Goal: Task Accomplishment & Management: Manage account settings

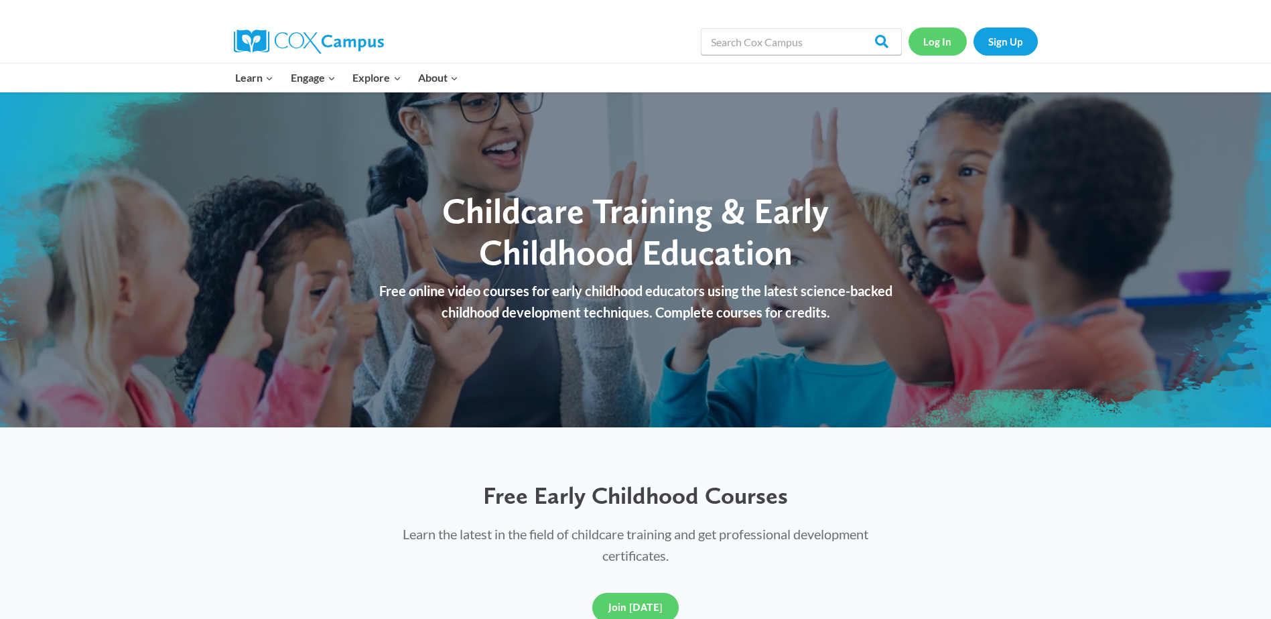
click at [925, 42] on link "Log In" at bounding box center [938, 40] width 58 height 27
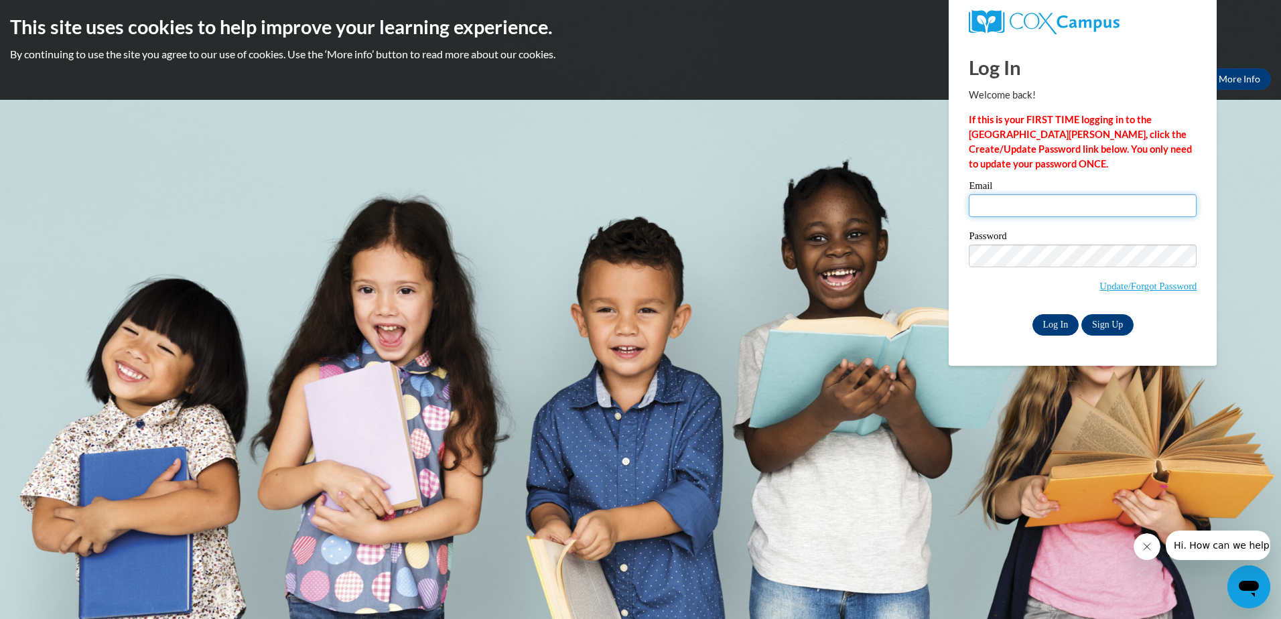
type input "[EMAIL_ADDRESS][DOMAIN_NAME]"
click at [1055, 323] on input "Log In" at bounding box center [1056, 324] width 47 height 21
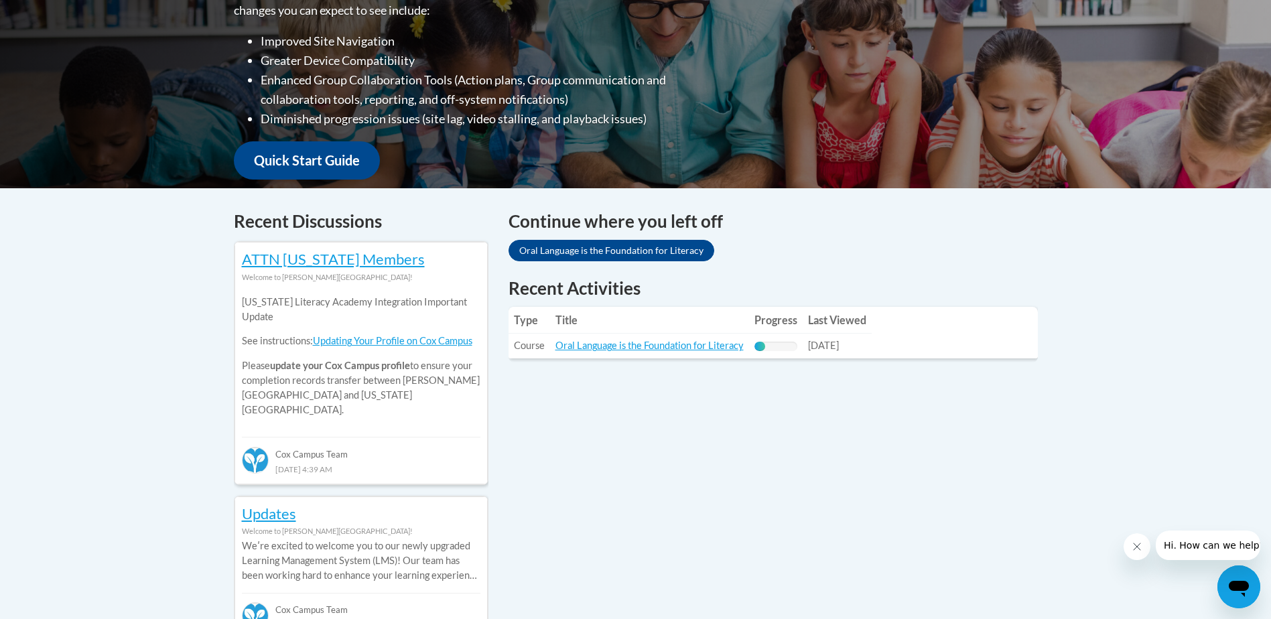
scroll to position [469, 0]
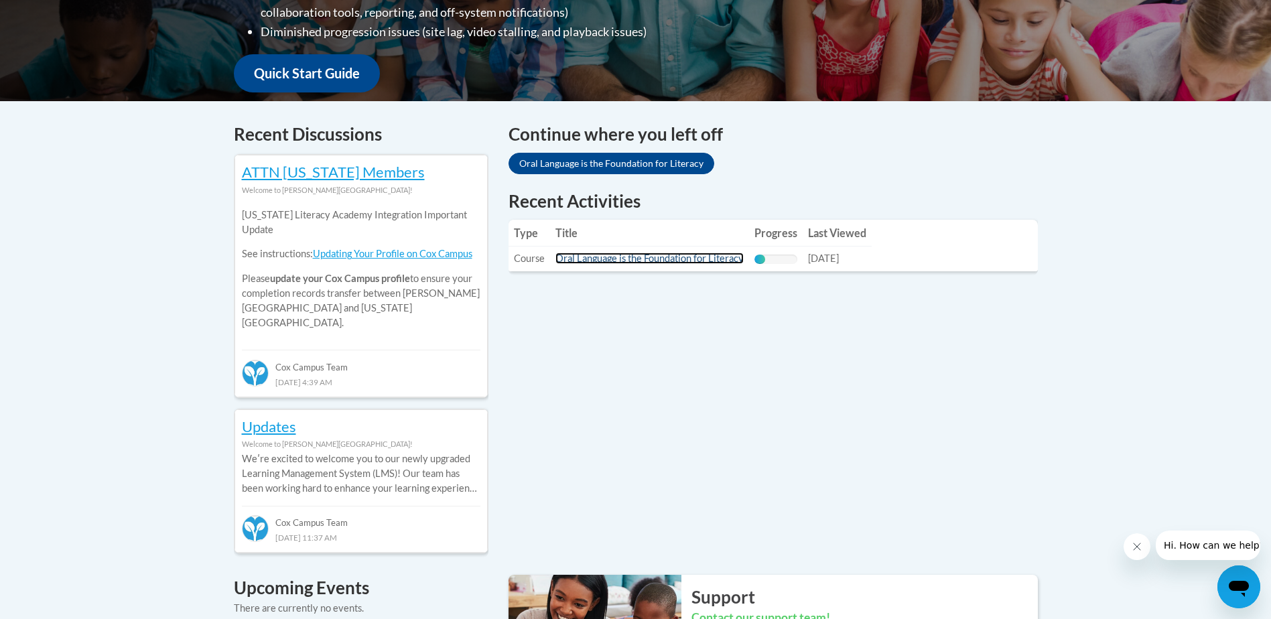
click at [689, 255] on link "Oral Language is the Foundation for Literacy" at bounding box center [649, 258] width 188 height 11
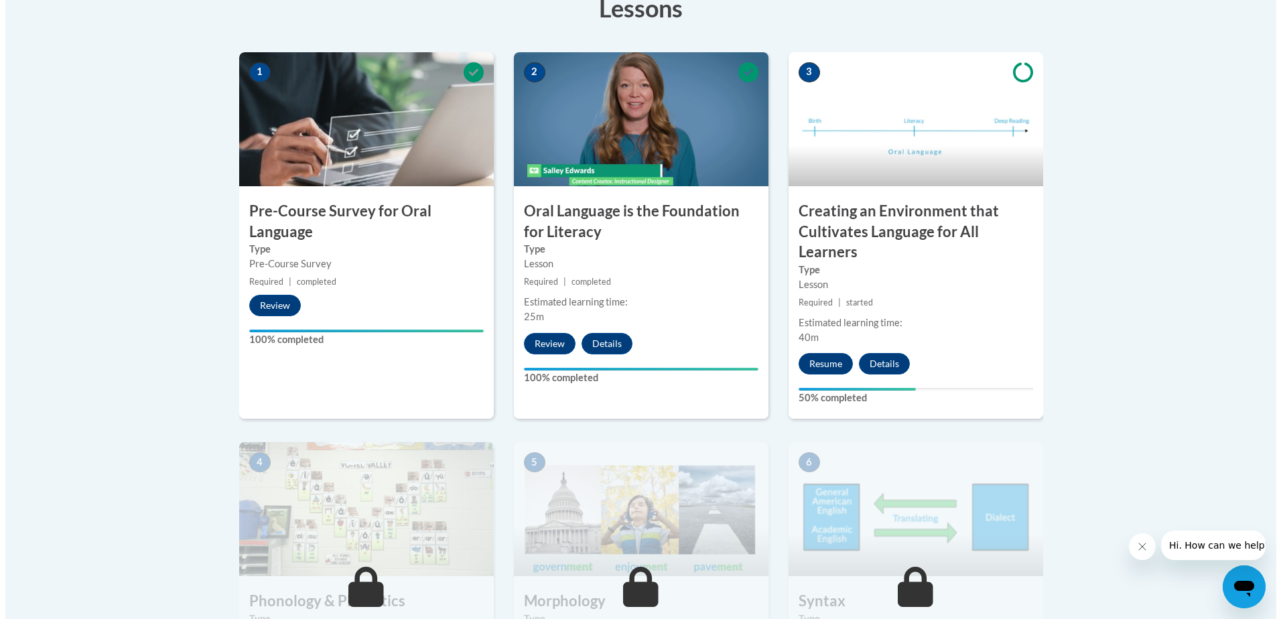
scroll to position [402, 0]
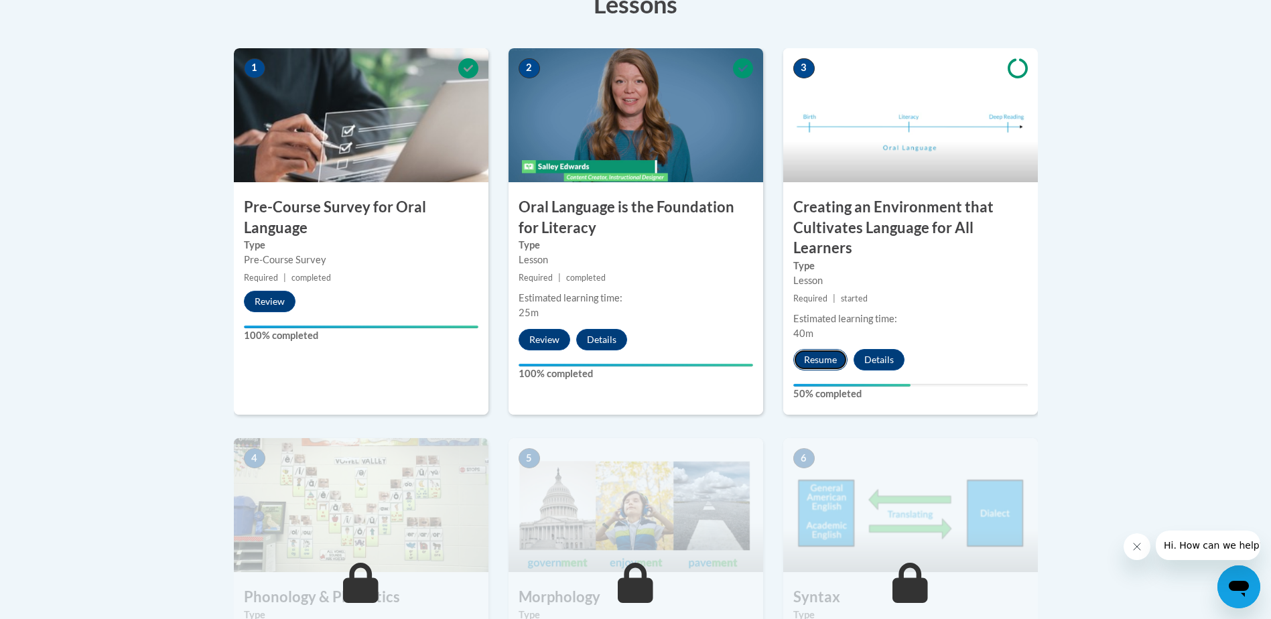
click at [800, 356] on button "Resume" at bounding box center [820, 359] width 54 height 21
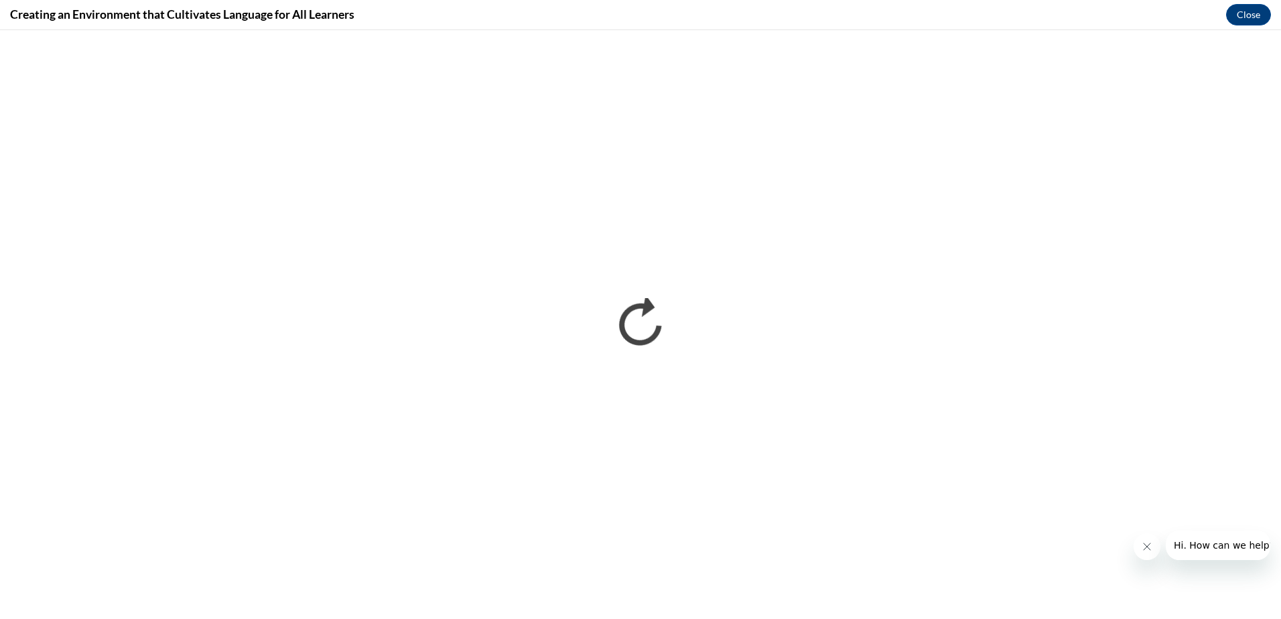
scroll to position [0, 0]
